Goal: Find specific page/section: Find specific page/section

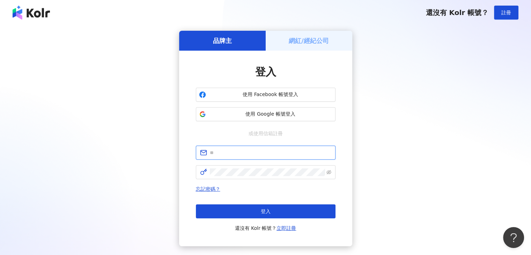
click at [241, 156] on input "text" at bounding box center [271, 153] width 122 height 8
type input "**********"
click button "登入" at bounding box center [266, 211] width 140 height 14
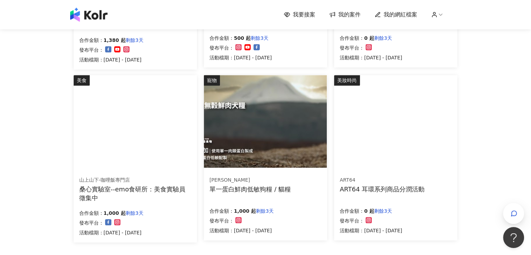
scroll to position [384, 0]
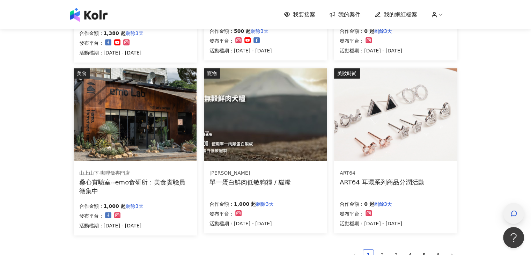
click at [518, 210] on div "button" at bounding box center [513, 213] width 21 height 21
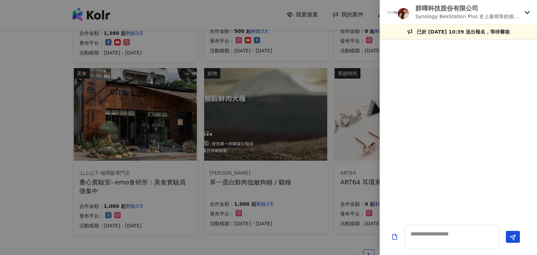
click at [527, 11] on icon at bounding box center [527, 12] width 6 height 6
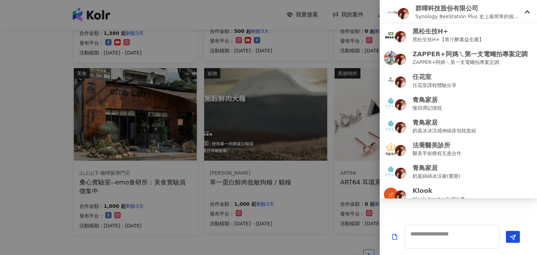
click at [281, 240] on div at bounding box center [268, 127] width 537 height 255
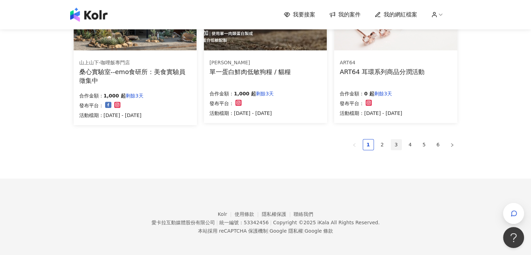
scroll to position [495, 0]
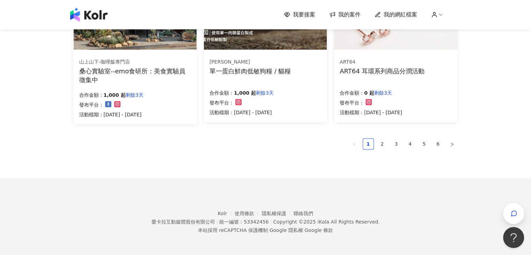
click at [376, 140] on ul "1 2 3 4 5 6" at bounding box center [266, 143] width 384 height 11
click at [383, 144] on link "2" at bounding box center [382, 144] width 10 height 10
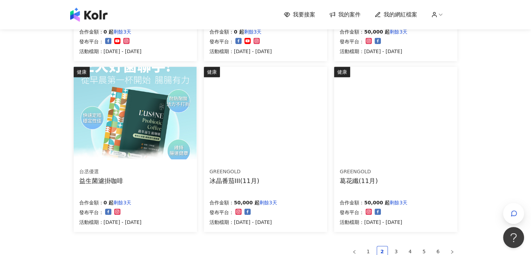
scroll to position [384, 0]
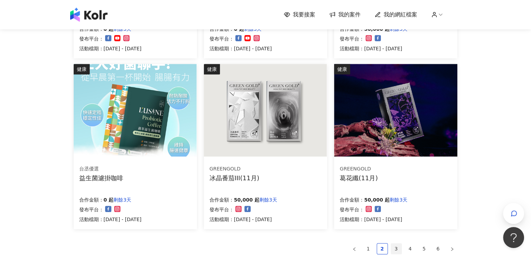
click at [399, 249] on link "3" at bounding box center [396, 248] width 10 height 10
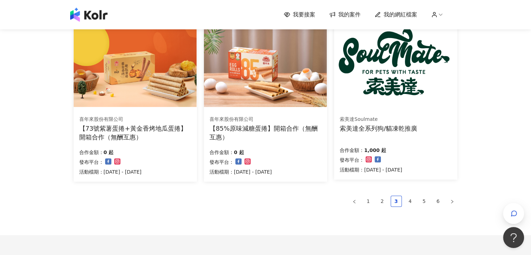
scroll to position [454, 0]
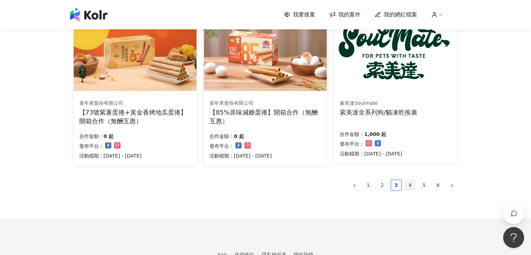
click at [407, 184] on link "4" at bounding box center [410, 185] width 10 height 10
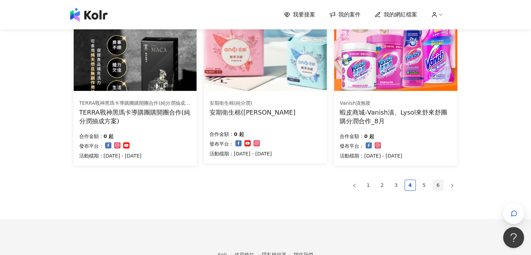
click at [436, 185] on link "6" at bounding box center [438, 185] width 10 height 10
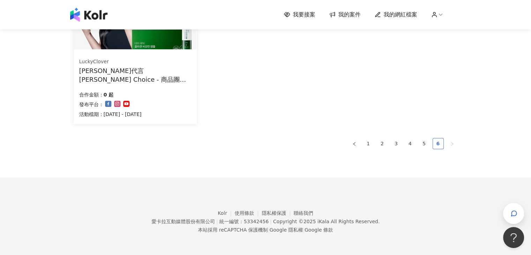
scroll to position [323, 0]
click at [426, 144] on link "5" at bounding box center [424, 143] width 10 height 10
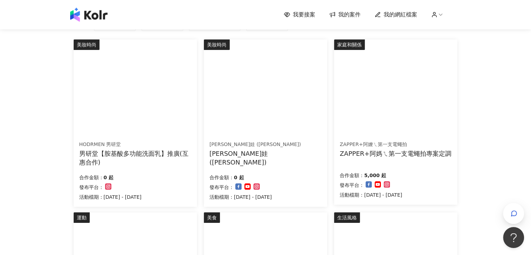
scroll to position [70, 0]
